Goal: Go to known website: Go to known website

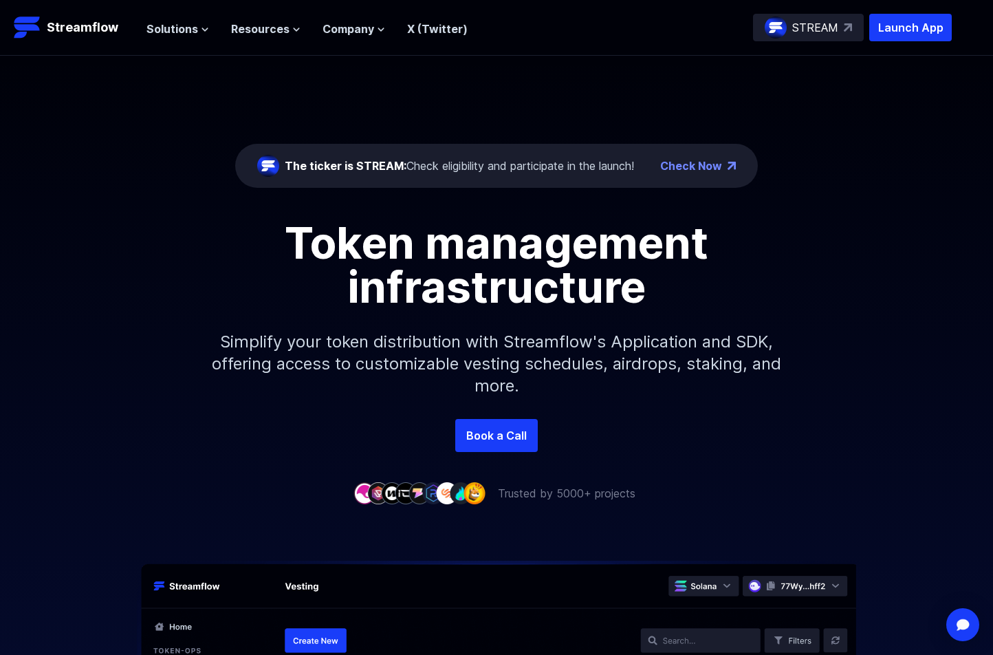
drag, startPoint x: 950, startPoint y: 193, endPoint x: 738, endPoint y: 316, distance: 244.9
click at [947, 193] on div "The ticker is STREAM: Check eligibility and participate in the launch! Check No…" at bounding box center [496, 237] width 993 height 363
click at [61, 32] on p "Streamflow" at bounding box center [83, 27] width 72 height 19
click at [937, 24] on p "Launch App" at bounding box center [910, 28] width 83 height 28
click at [895, 27] on p "Launch App" at bounding box center [910, 28] width 83 height 28
